Goal: Information Seeking & Learning: Learn about a topic

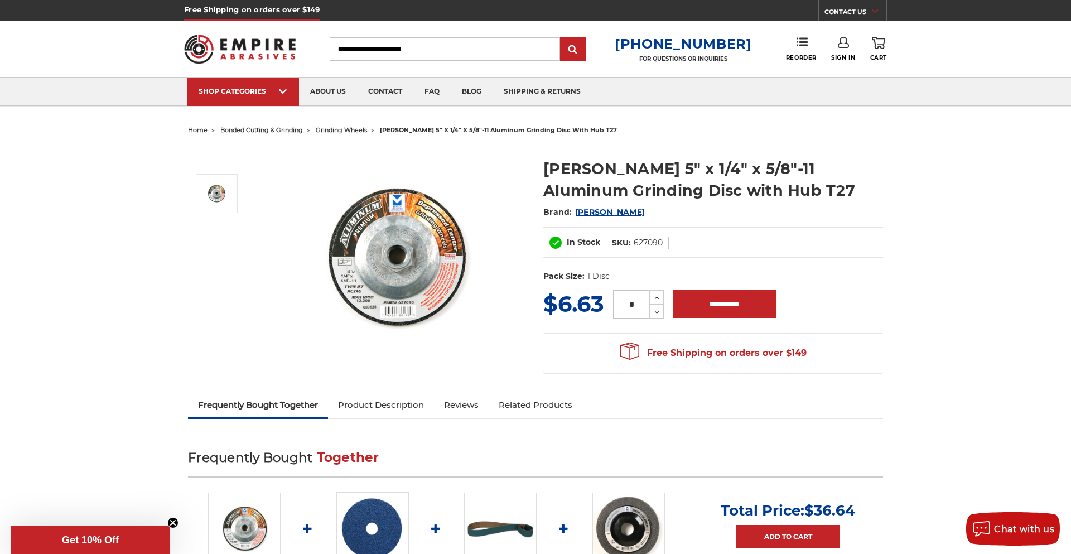
click at [487, 0] on div "Free Shipping on orders over $149 CONTACT US Monday - Friday (excluding holiday…" at bounding box center [535, 10] width 703 height 21
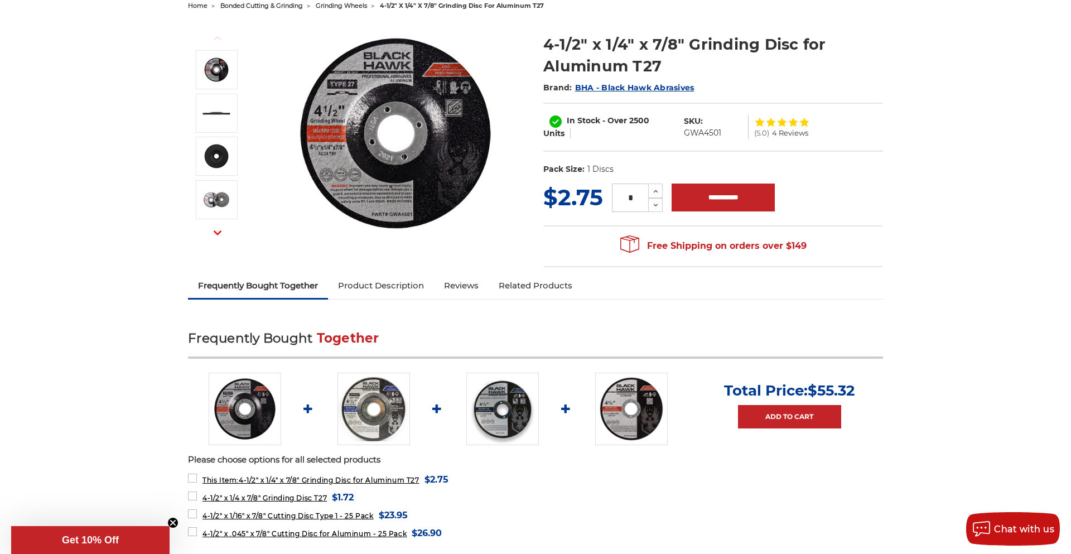
scroll to position [146, 0]
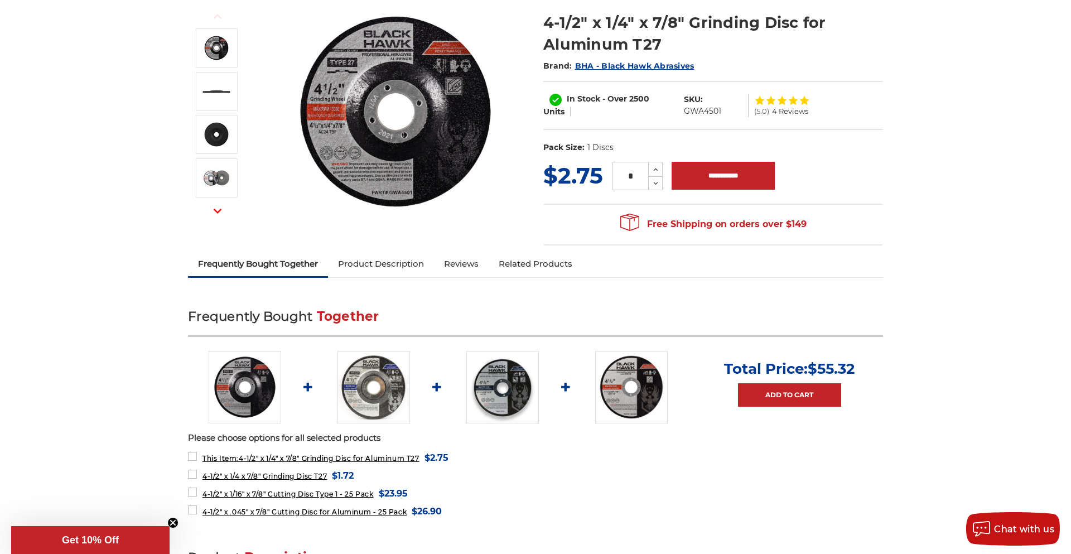
click at [378, 271] on link "Product Description" at bounding box center [381, 264] width 106 height 25
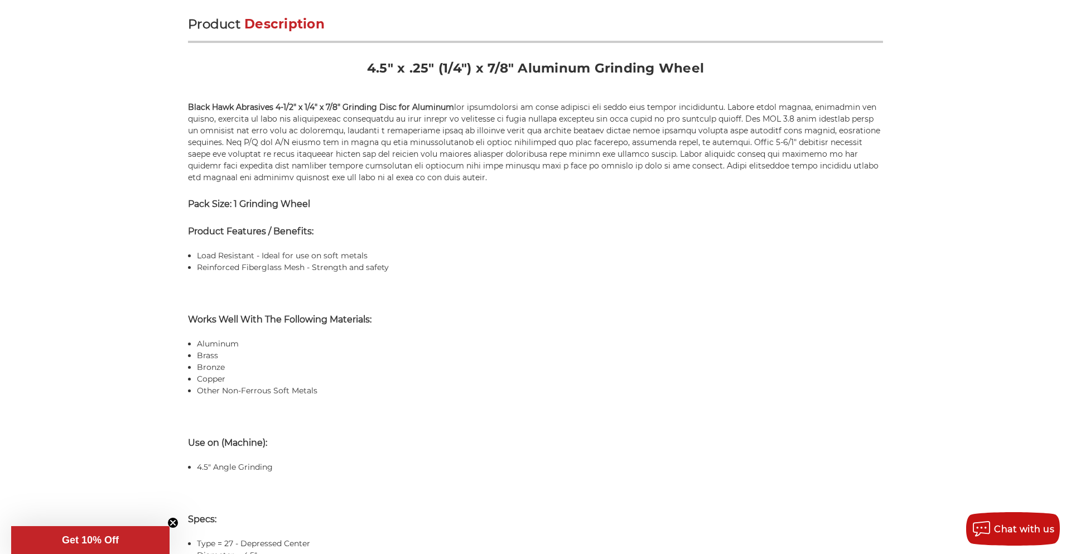
scroll to position [682, 0]
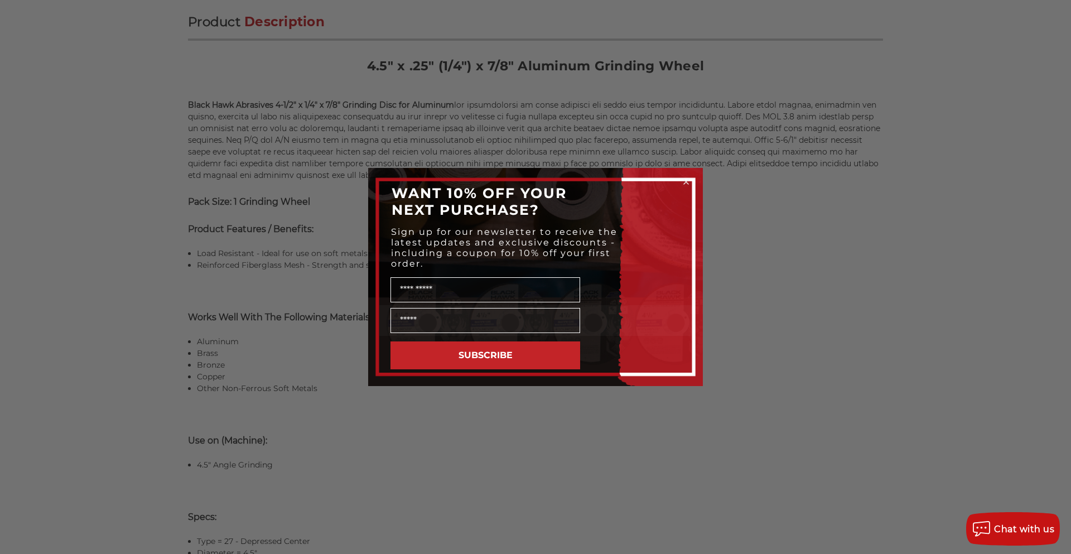
click at [894, 200] on div "Close dialog WANT 10% OFF YOUR NEXT PURCHASE? Sign up for our newsletter to rec…" at bounding box center [535, 277] width 1071 height 554
click at [687, 177] on circle "Close dialog" at bounding box center [686, 182] width 11 height 11
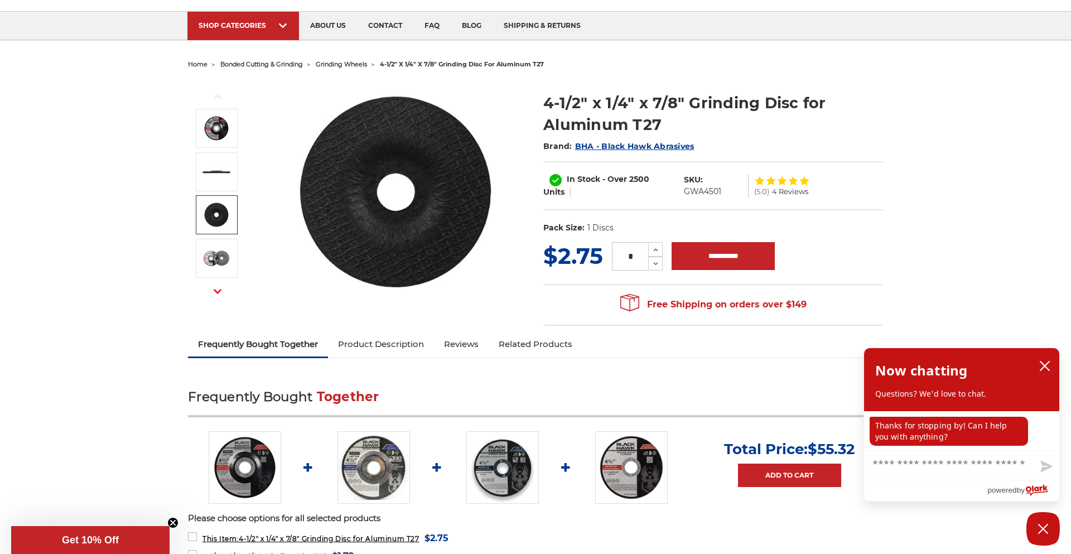
scroll to position [37, 0]
